Goal: Task Accomplishment & Management: Use online tool/utility

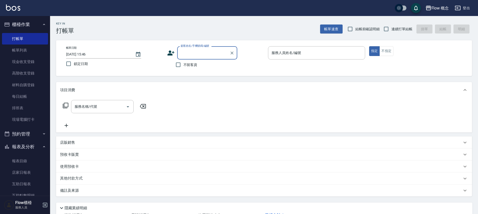
click at [188, 63] on span "不留客資" at bounding box center [190, 64] width 14 height 5
click at [183, 63] on input "不留客資" at bounding box center [178, 65] width 11 height 11
checkbox input "true"
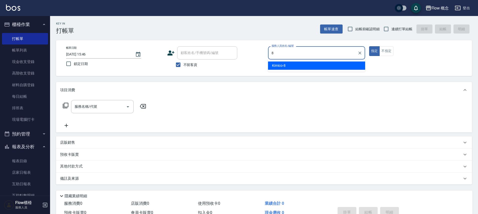
type input "Kimico-8"
type button "true"
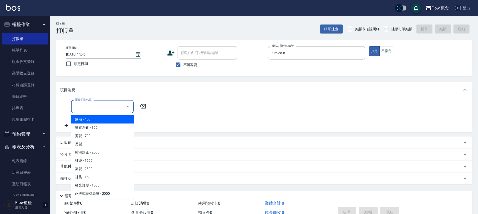
click at [95, 107] on input "服務名稱/代號" at bounding box center [98, 106] width 51 height 9
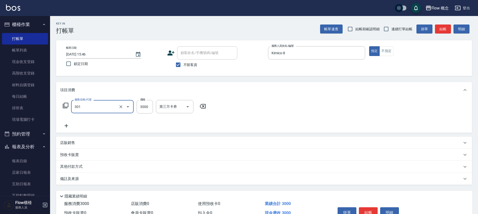
type input "燙髮(301)"
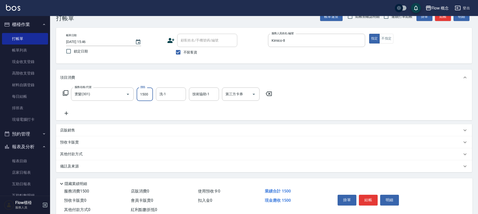
scroll to position [27, 0]
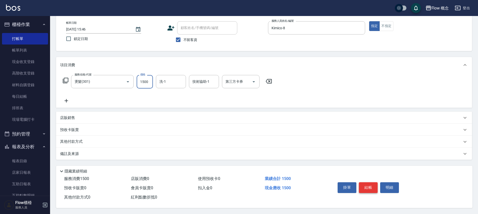
type input "1500"
click at [371, 187] on button "結帳" at bounding box center [368, 187] width 19 height 11
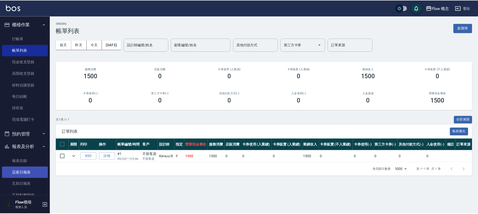
scroll to position [74, 0]
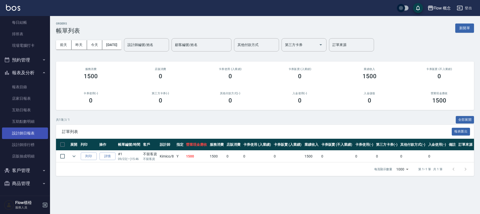
click at [32, 137] on link "設計師日報表" at bounding box center [25, 134] width 46 height 12
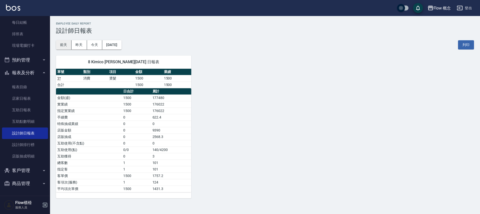
click at [66, 46] on button "前天" at bounding box center [64, 44] width 16 height 9
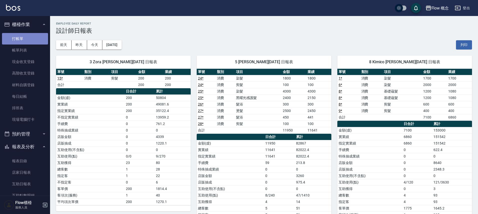
click at [36, 34] on link "打帳單" at bounding box center [25, 39] width 46 height 12
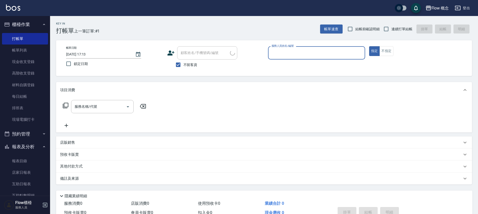
click at [41, 143] on button "報表及分析" at bounding box center [25, 146] width 46 height 13
